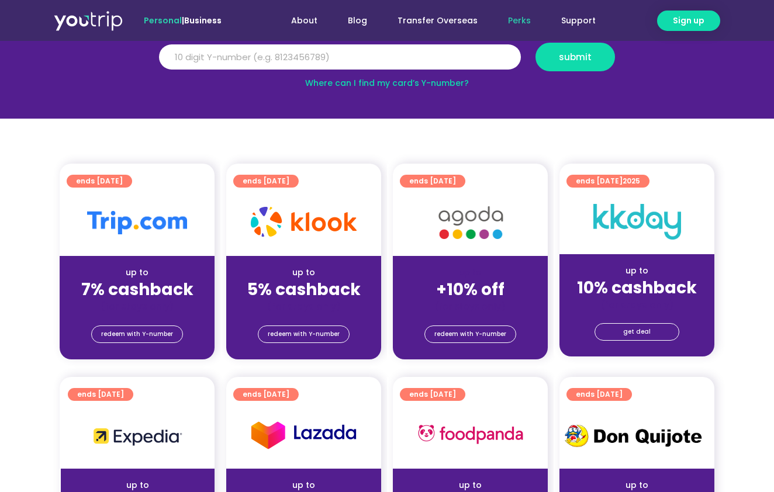
scroll to position [172, 0]
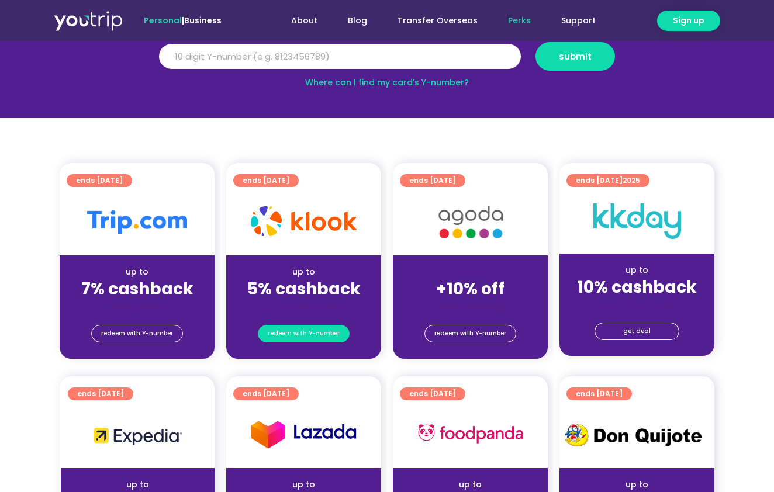
click at [312, 331] on span "redeem with Y-number" at bounding box center [304, 334] width 72 height 16
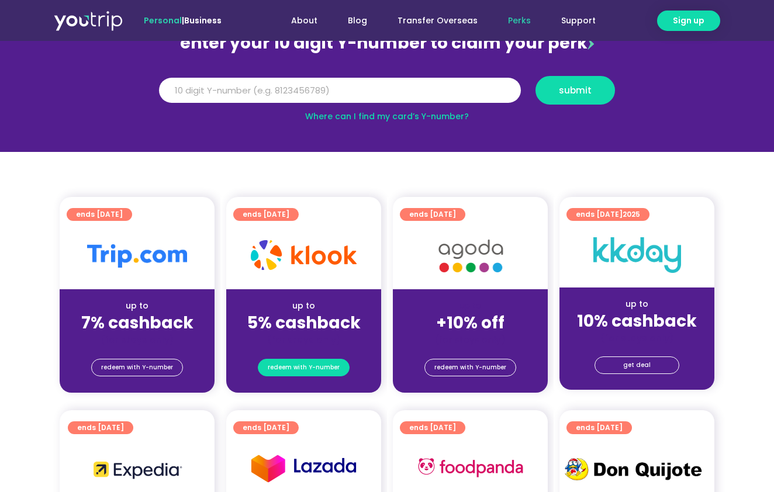
scroll to position [129, 0]
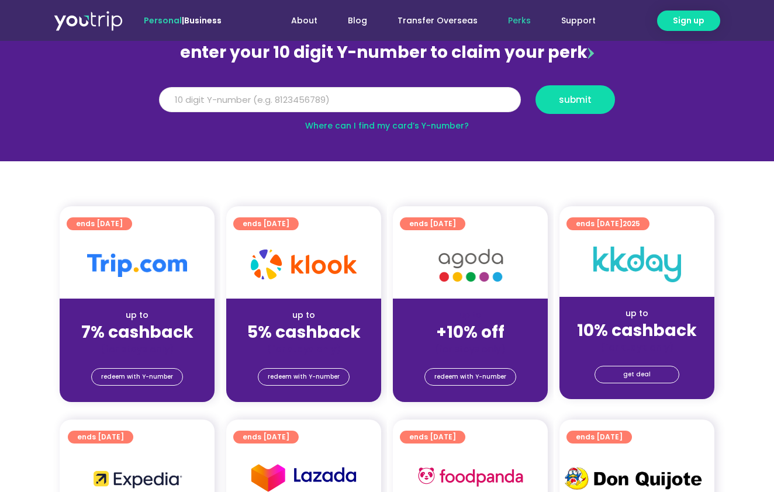
click at [307, 107] on input "Y Number" at bounding box center [340, 100] width 362 height 26
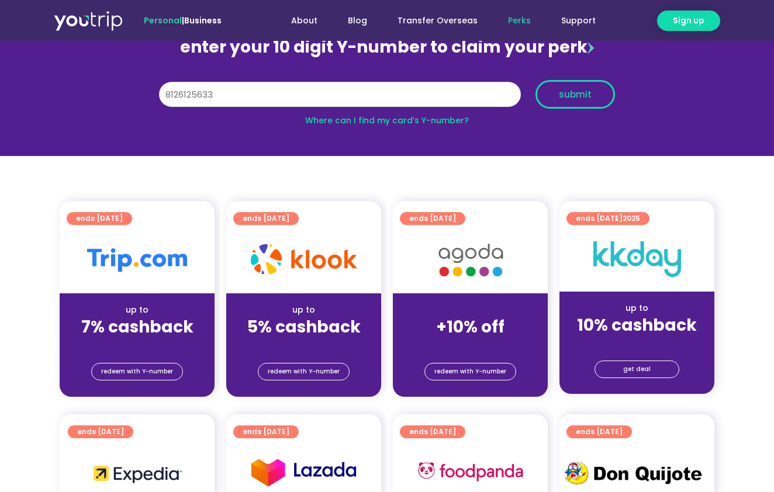
type input "8126125633"
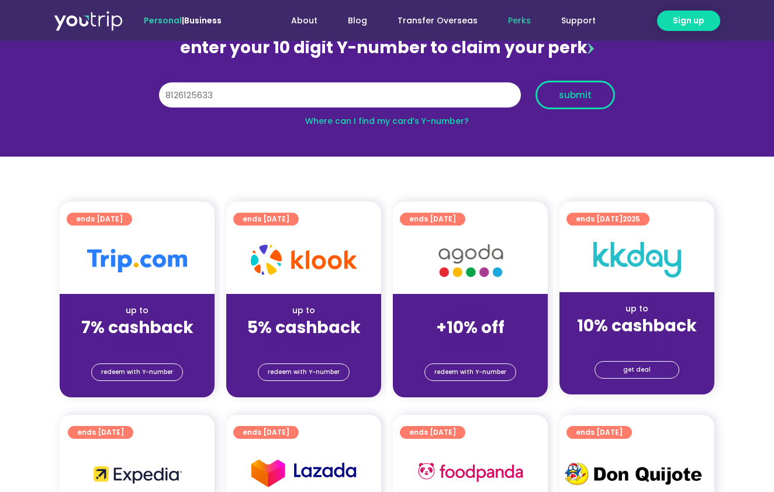
click at [578, 98] on span "submit" at bounding box center [575, 95] width 33 height 9
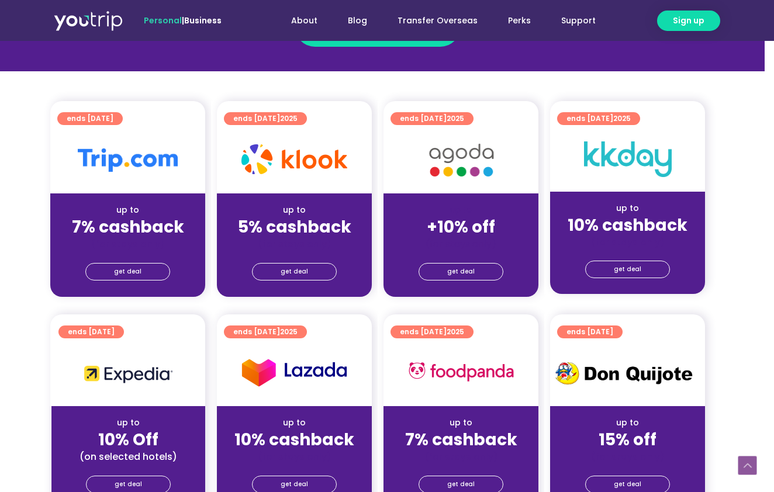
scroll to position [253, 9]
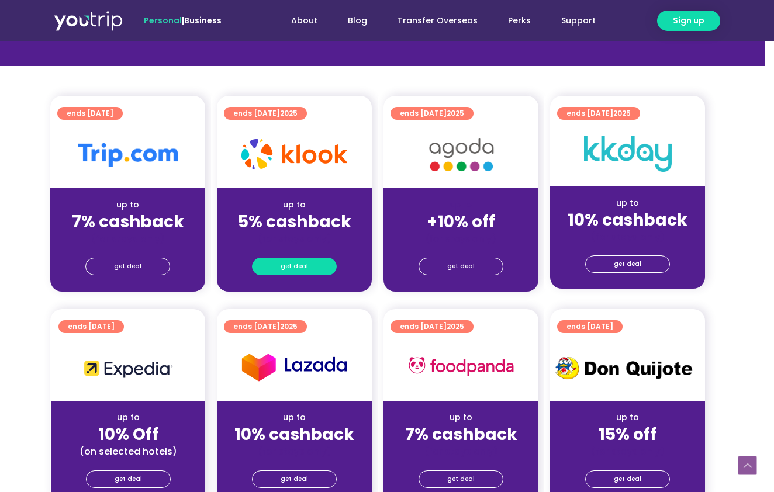
click at [307, 269] on link "get deal" at bounding box center [294, 267] width 85 height 18
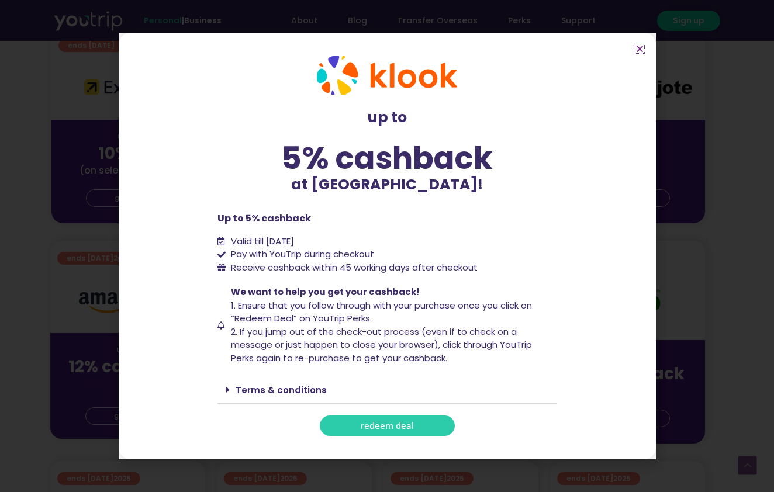
scroll to position [564, 9]
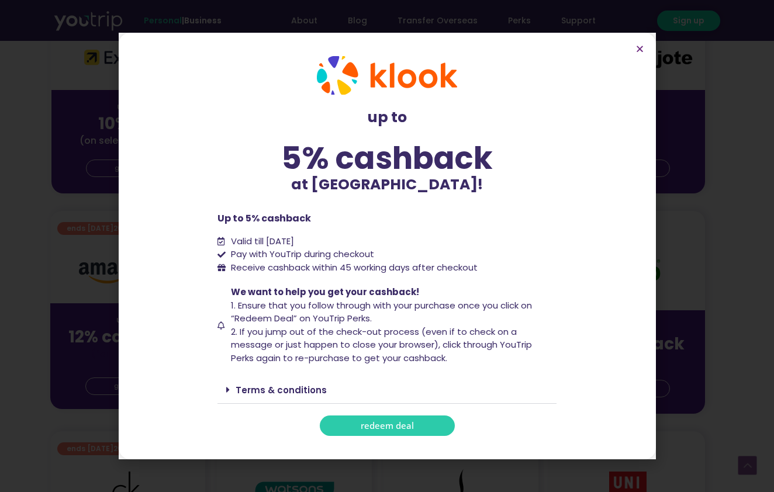
click at [421, 427] on link "redeem deal" at bounding box center [387, 426] width 135 height 20
